Goal: Task Accomplishment & Management: Use online tool/utility

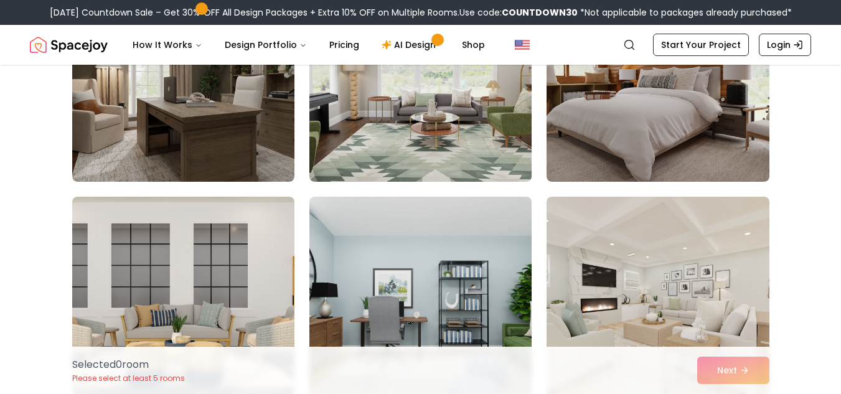
scroll to position [1898, 0]
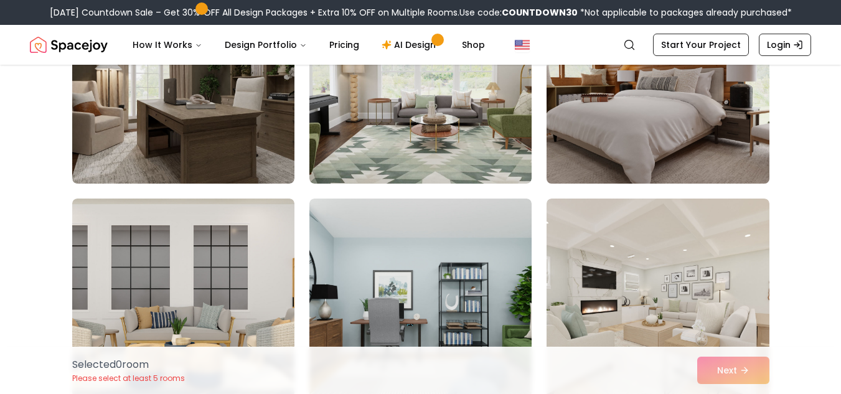
click at [728, 141] on img at bounding box center [657, 83] width 233 height 209
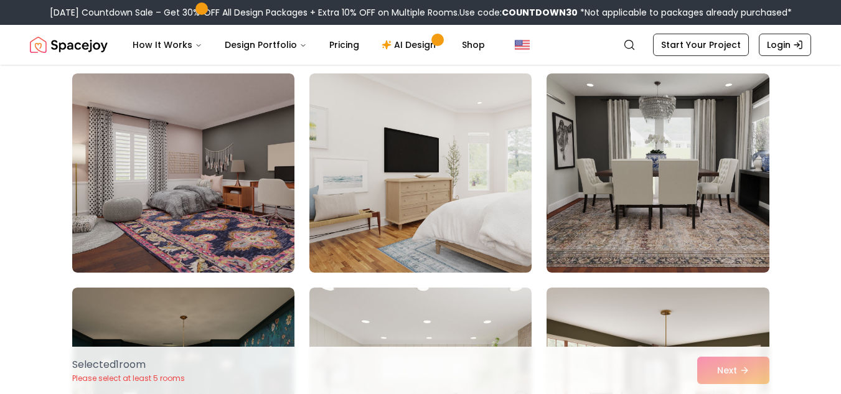
scroll to position [97, 0]
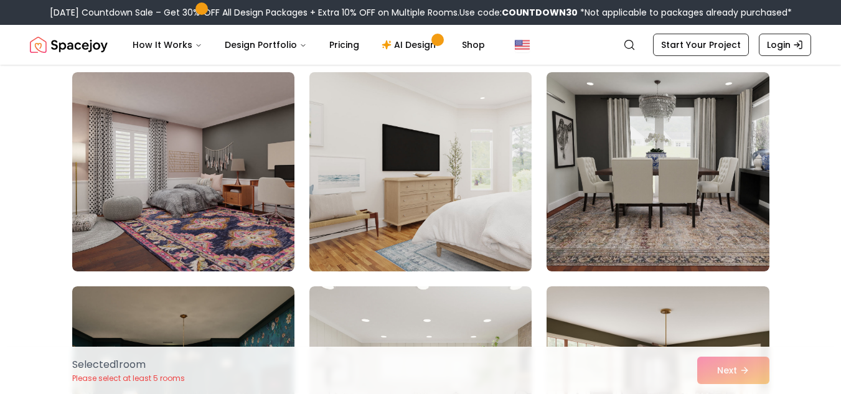
click at [421, 242] on img at bounding box center [420, 171] width 233 height 209
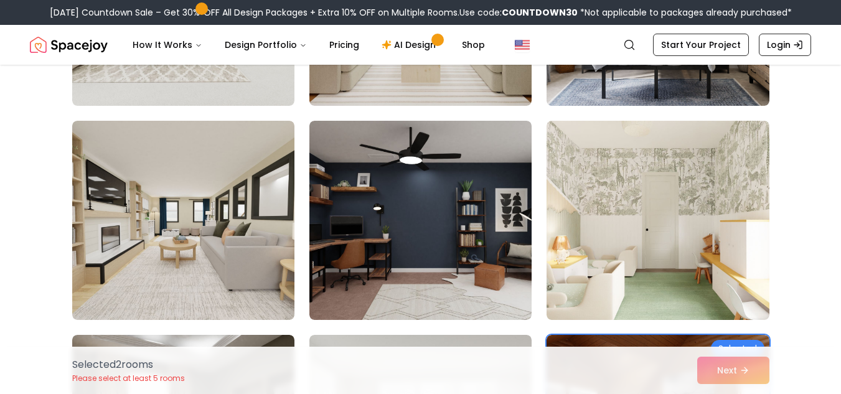
scroll to position [1555, 0]
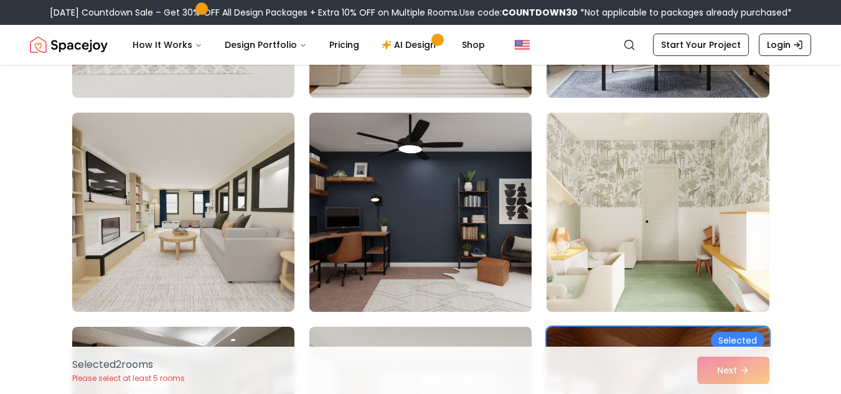
click at [465, 221] on img at bounding box center [420, 212] width 233 height 209
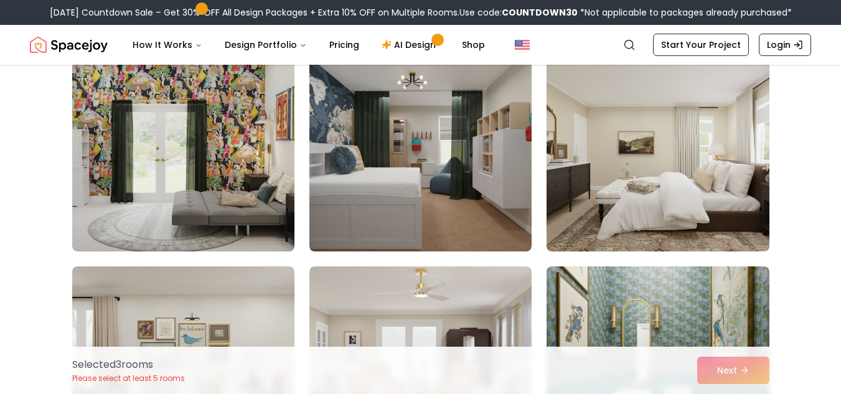
scroll to position [4186, 0]
click at [492, 202] on img at bounding box center [420, 151] width 222 height 199
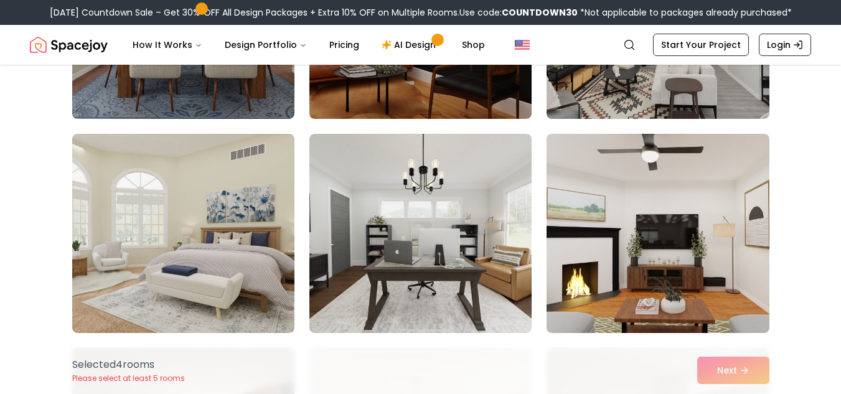
scroll to position [6267, 0]
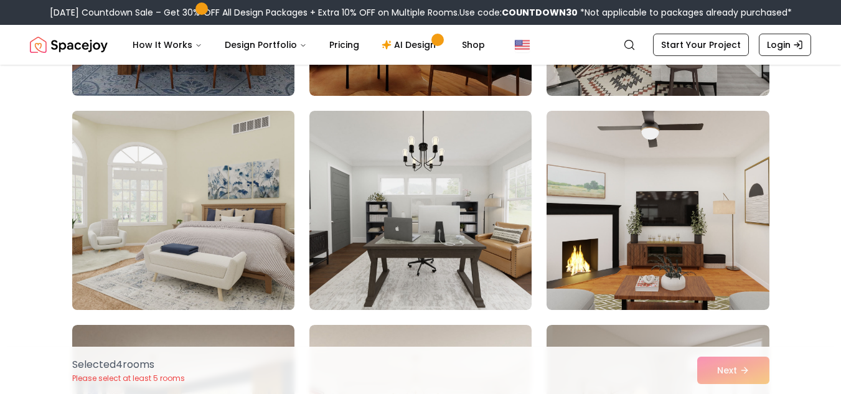
click at [256, 192] on img at bounding box center [183, 210] width 233 height 209
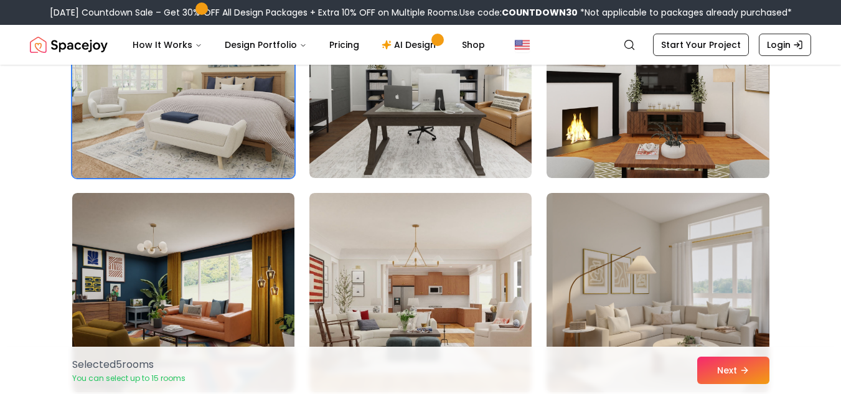
scroll to position [6400, 0]
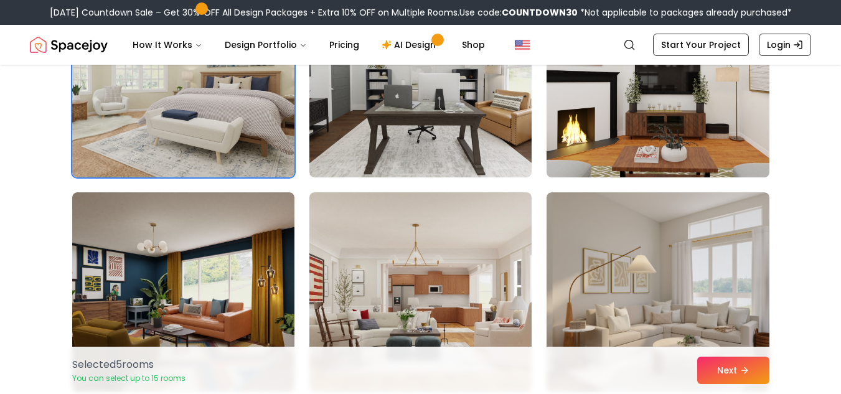
click at [744, 148] on img at bounding box center [657, 77] width 233 height 209
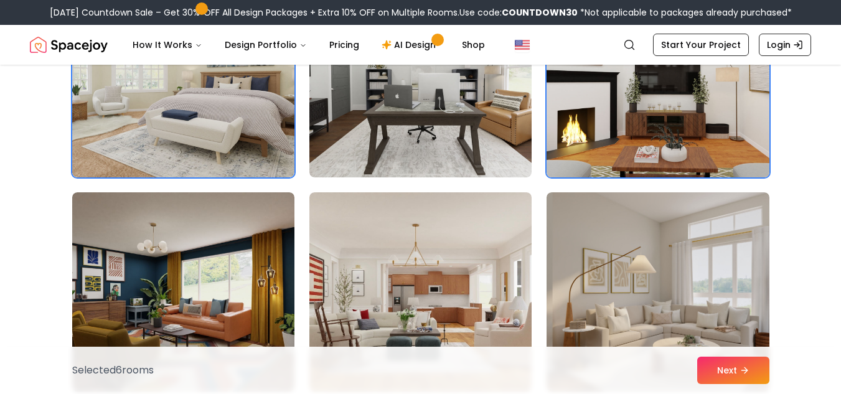
click at [748, 148] on img at bounding box center [657, 77] width 233 height 209
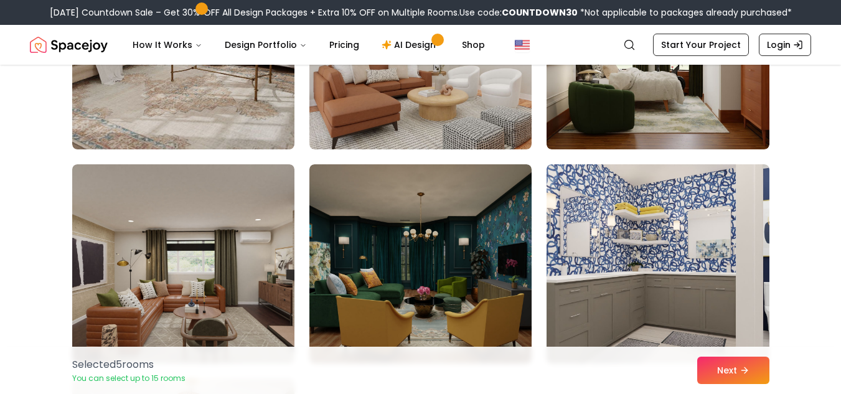
scroll to position [6808, 0]
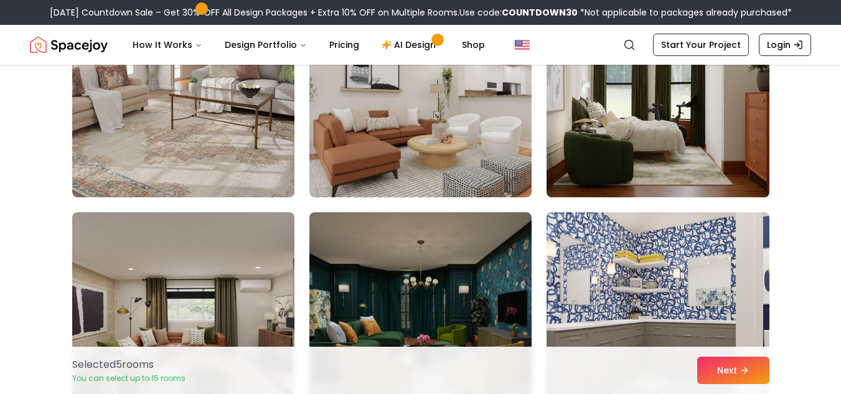
click at [747, 167] on img at bounding box center [657, 97] width 233 height 209
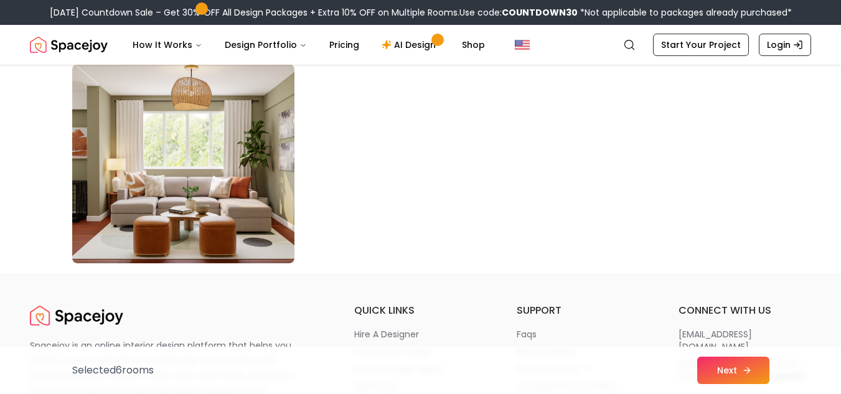
click at [761, 376] on button "Next" at bounding box center [733, 370] width 72 height 27
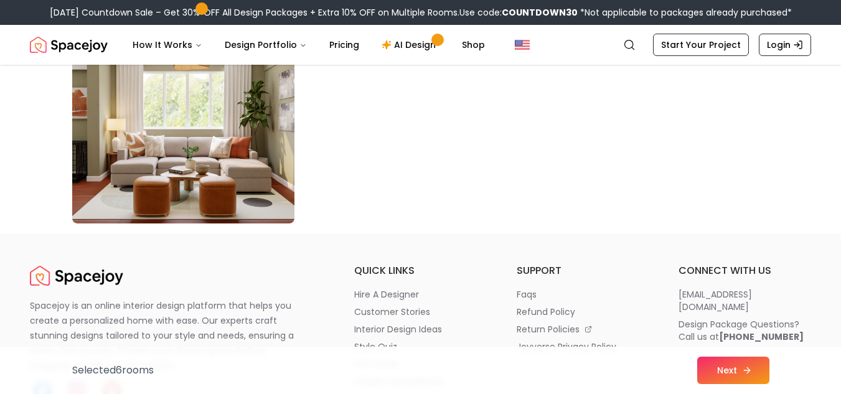
scroll to position [7171, 0]
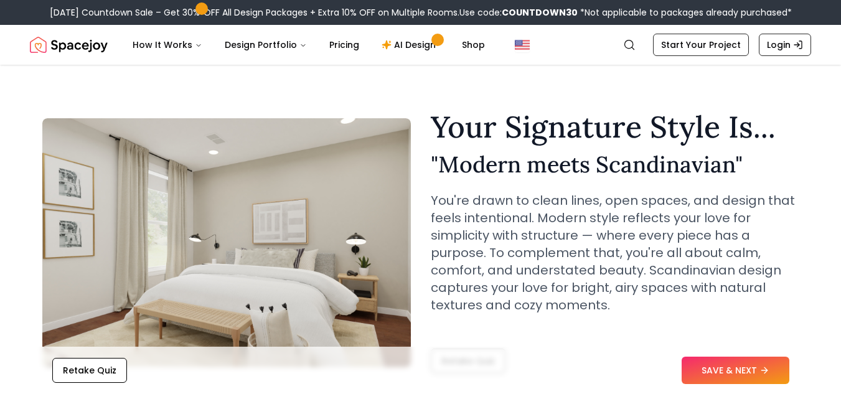
scroll to position [6, 0]
